Goal: Information Seeking & Learning: Find specific fact

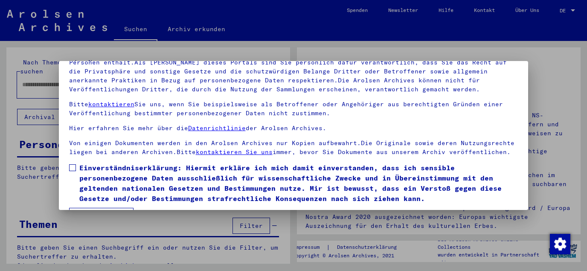
scroll to position [70, 0]
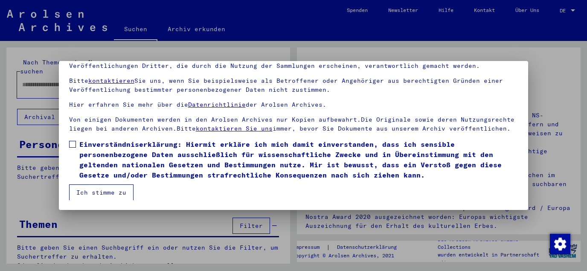
click at [74, 143] on span at bounding box center [72, 144] width 7 height 7
drag, startPoint x: 76, startPoint y: 195, endPoint x: 76, endPoint y: 188, distance: 6.8
click at [76, 193] on button "Ich stimme zu" at bounding box center [101, 192] width 64 height 16
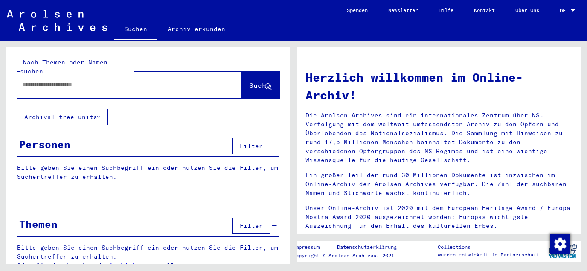
click at [103, 80] on input "text" at bounding box center [119, 84] width 194 height 9
paste input "**********"
click at [56, 80] on input "**********" at bounding box center [119, 84] width 194 height 9
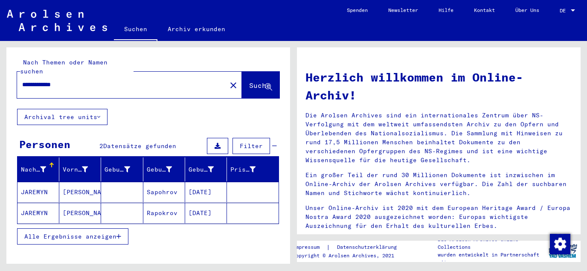
click at [201, 182] on mat-cell "[DATE]" at bounding box center [206, 192] width 42 height 20
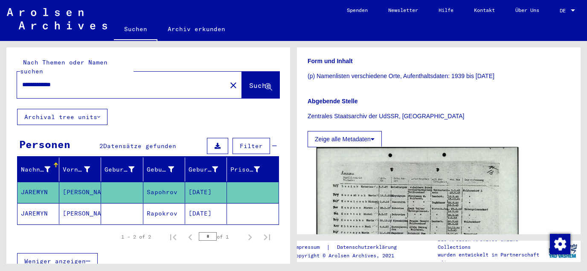
scroll to position [184, 0]
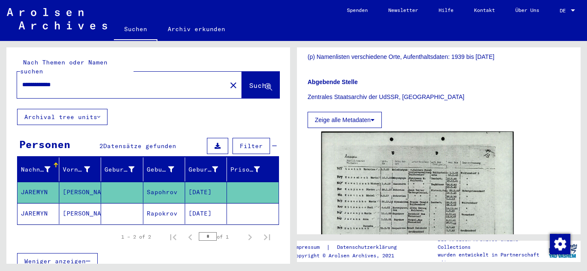
click at [203, 203] on mat-cell "[DATE]" at bounding box center [206, 213] width 42 height 21
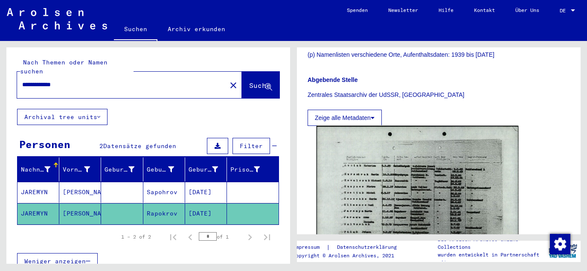
scroll to position [229, 0]
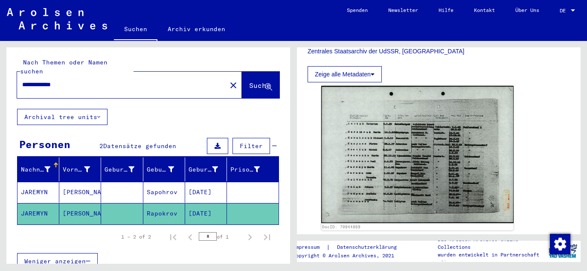
drag, startPoint x: 43, startPoint y: 76, endPoint x: 13, endPoint y: 76, distance: 29.9
click at [22, 80] on input "**********" at bounding box center [121, 84] width 199 height 9
type input "**********"
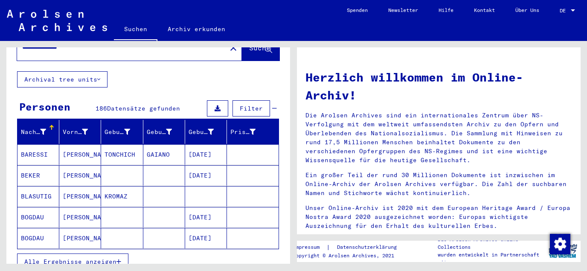
scroll to position [137, 0]
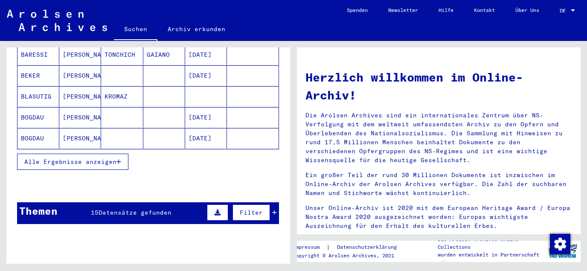
click at [81, 158] on span "Alle Ergebnisse anzeigen" at bounding box center [70, 162] width 92 height 8
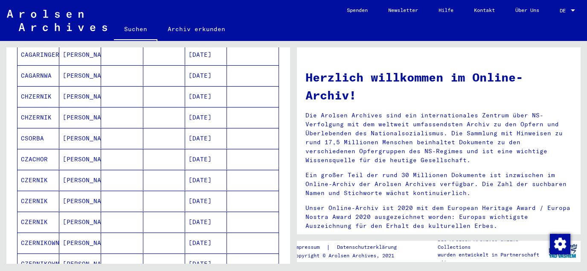
scroll to position [459, 0]
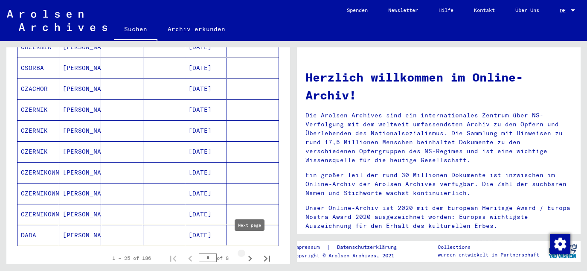
click at [251, 256] on icon "Next page" at bounding box center [250, 259] width 4 height 6
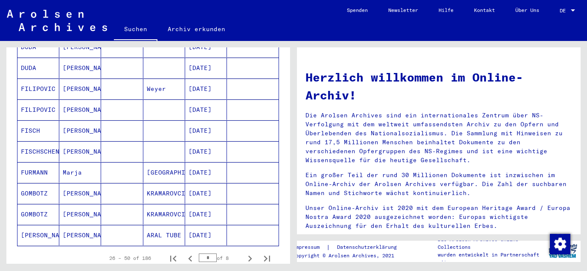
click at [251, 256] on icon "Next page" at bounding box center [250, 259] width 4 height 6
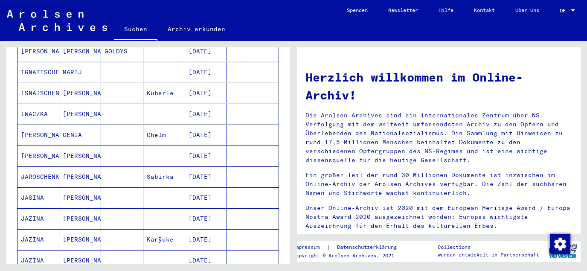
scroll to position [229, 0]
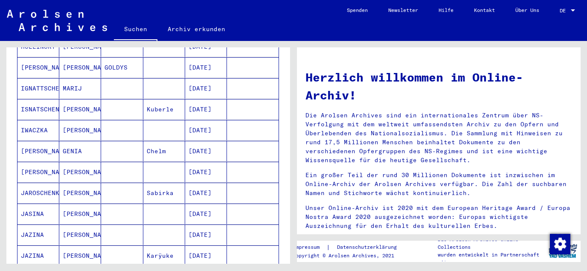
click at [199, 204] on mat-cell "[DATE]" at bounding box center [206, 214] width 42 height 20
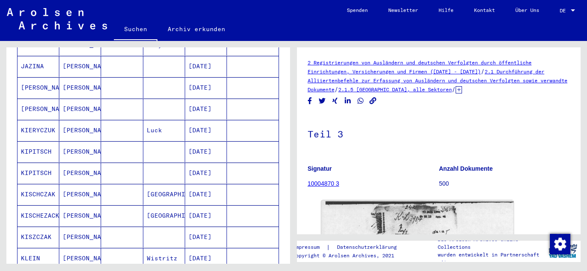
scroll to position [506, 0]
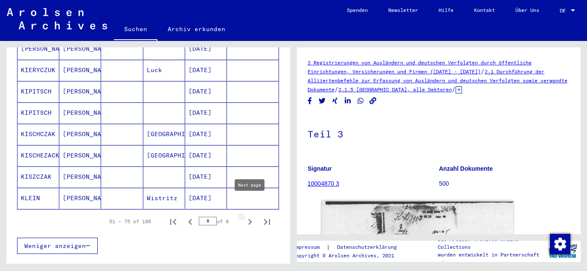
click at [253, 216] on icon "Next page" at bounding box center [250, 222] width 12 height 12
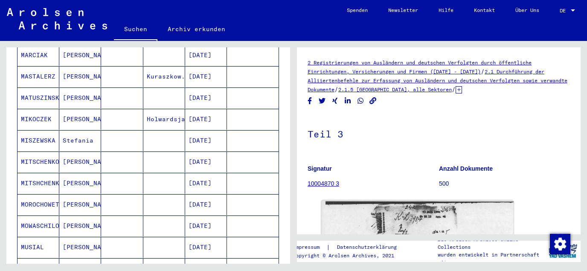
scroll to position [460, 0]
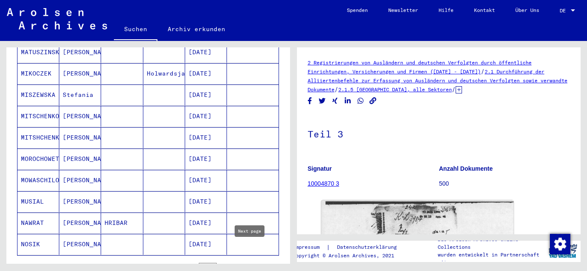
click at [249, 262] on icon "Next page" at bounding box center [250, 268] width 12 height 12
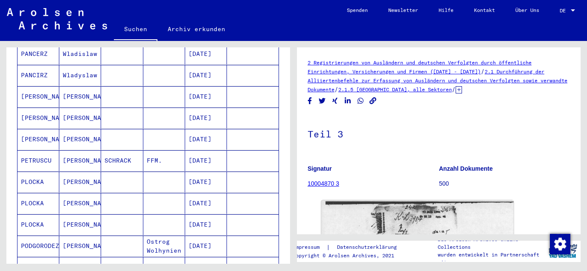
scroll to position [506, 0]
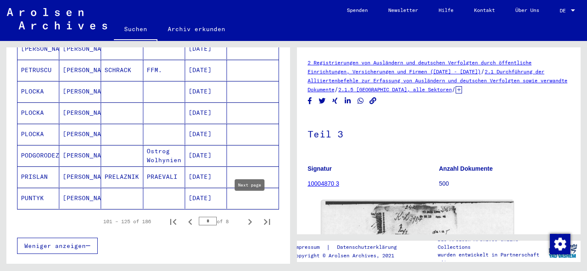
click at [251, 216] on icon "Next page" at bounding box center [250, 222] width 12 height 12
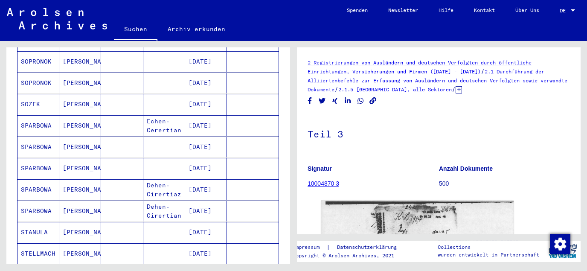
scroll to position [460, 0]
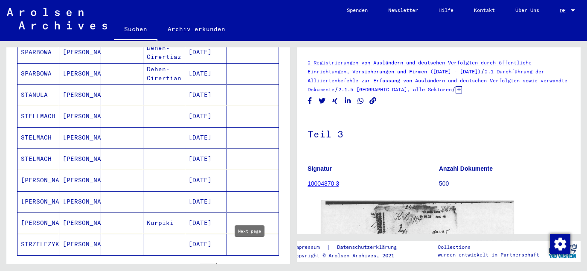
click at [251, 262] on icon "Next page" at bounding box center [250, 268] width 12 height 12
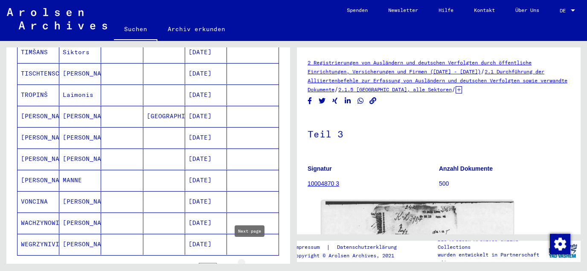
click at [249, 262] on icon "Next page" at bounding box center [250, 268] width 12 height 12
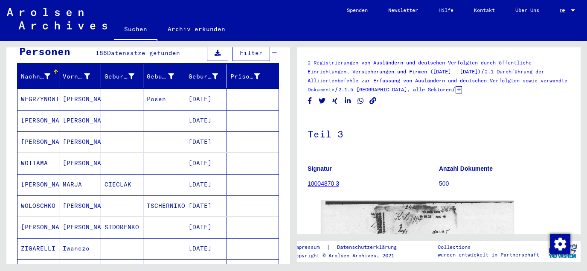
scroll to position [185, 0]
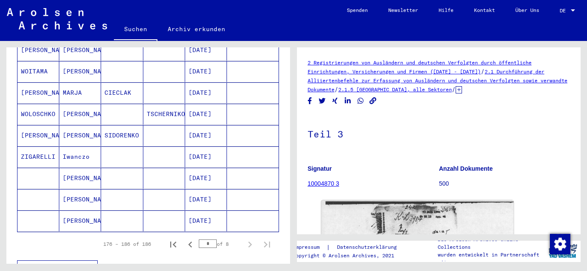
click at [213, 168] on mat-cell "[DATE]" at bounding box center [206, 178] width 42 height 21
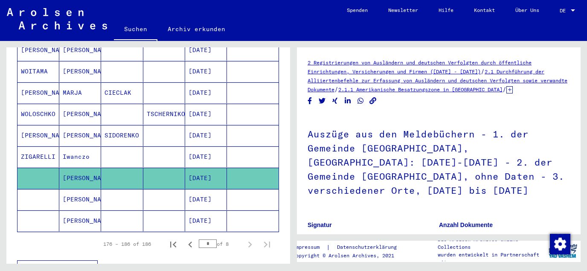
click at [216, 189] on mat-cell "[DATE]" at bounding box center [206, 199] width 42 height 21
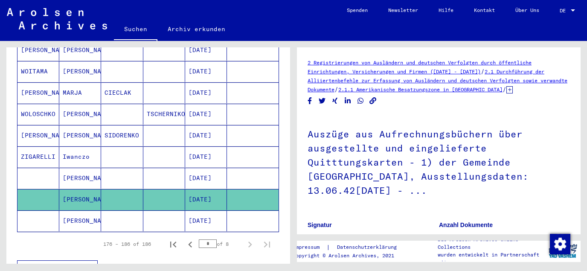
scroll to position [46, 0]
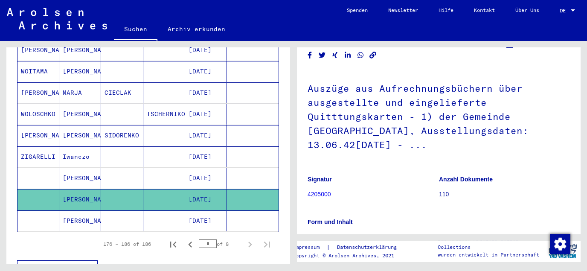
click at [223, 210] on mat-cell "[DATE]" at bounding box center [206, 220] width 42 height 21
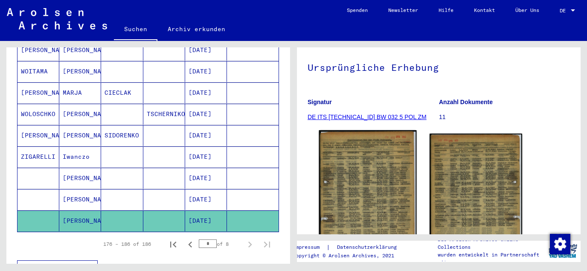
scroll to position [46, 0]
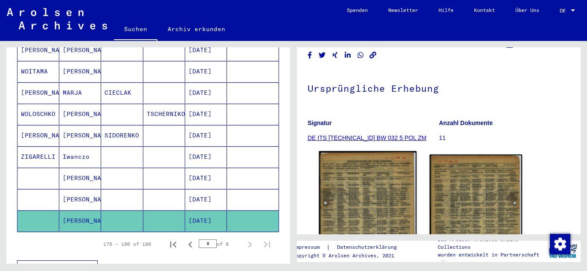
click at [359, 192] on img at bounding box center [367, 219] width 97 height 137
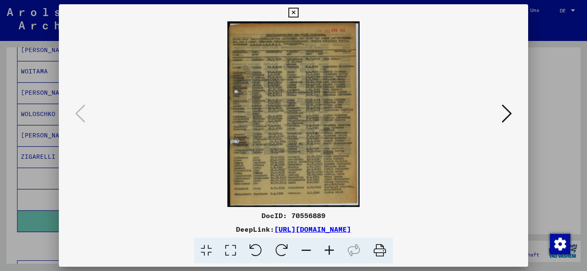
click at [229, 244] on icon at bounding box center [231, 251] width 24 height 26
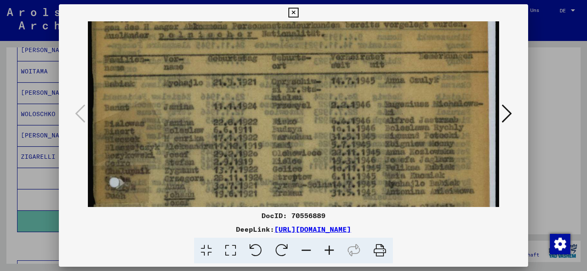
drag, startPoint x: 239, startPoint y: 169, endPoint x: 255, endPoint y: 122, distance: 50.1
click at [255, 122] on img at bounding box center [294, 252] width 412 height 577
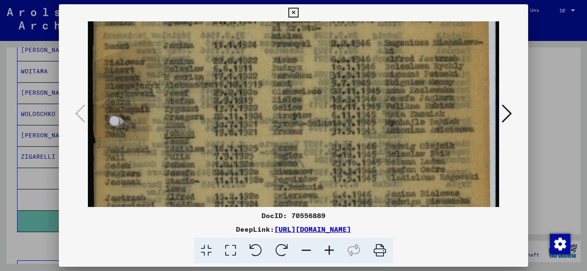
drag, startPoint x: 250, startPoint y: 151, endPoint x: 276, endPoint y: 99, distance: 57.3
click at [276, 99] on img at bounding box center [294, 191] width 412 height 577
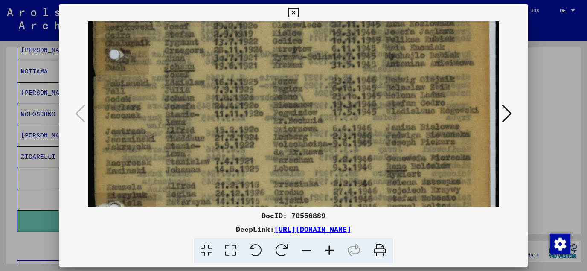
drag, startPoint x: 271, startPoint y: 149, endPoint x: 282, endPoint y: 84, distance: 65.7
click at [282, 84] on img at bounding box center [294, 124] width 412 height 577
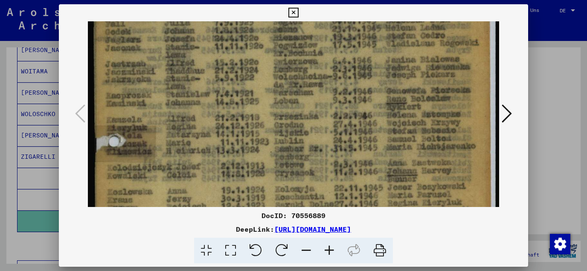
drag, startPoint x: 270, startPoint y: 149, endPoint x: 277, endPoint y: 92, distance: 56.8
click at [277, 92] on img at bounding box center [294, 57] width 412 height 577
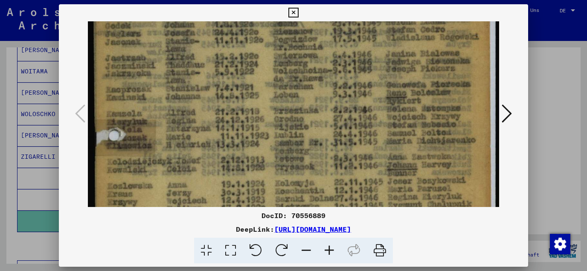
click at [268, 153] on img at bounding box center [294, 51] width 412 height 577
click at [298, 12] on icon at bounding box center [293, 13] width 10 height 10
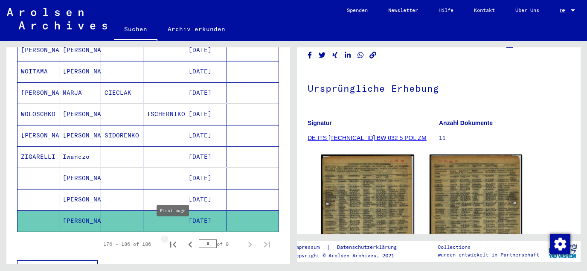
click at [175, 242] on icon "First page" at bounding box center [173, 245] width 6 height 6
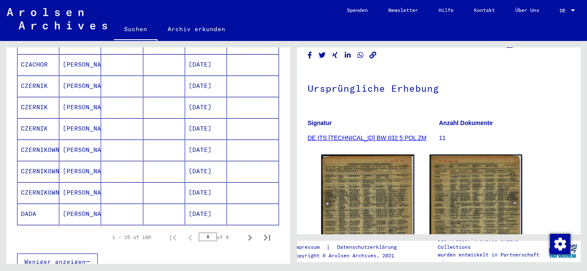
scroll to position [506, 0]
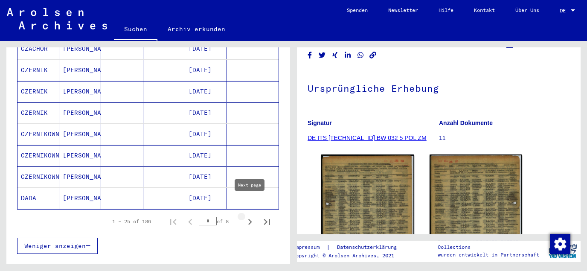
click at [249, 216] on icon "Next page" at bounding box center [250, 222] width 12 height 12
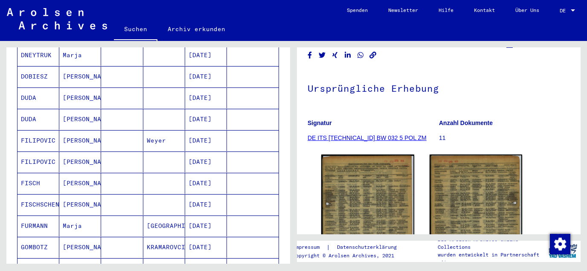
scroll to position [460, 0]
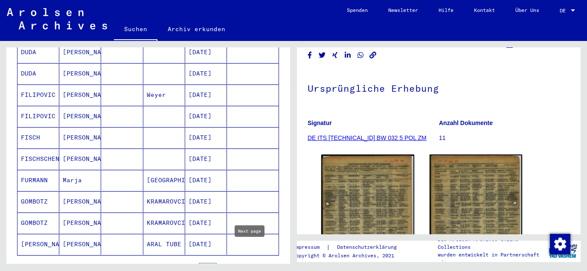
click at [252, 262] on icon "Next page" at bounding box center [250, 268] width 12 height 12
type input "*"
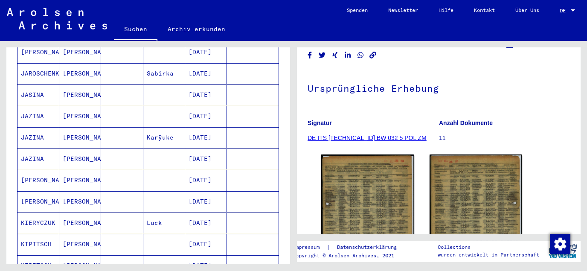
scroll to position [368, 0]
